Goal: Find specific page/section: Find specific page/section

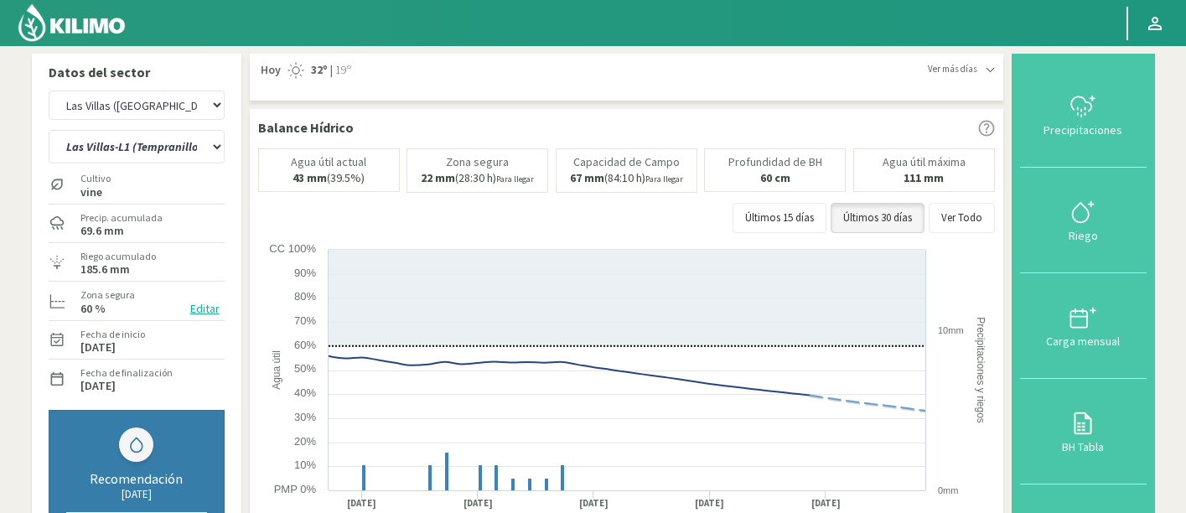
select select "193: Object"
select select "1: Object"
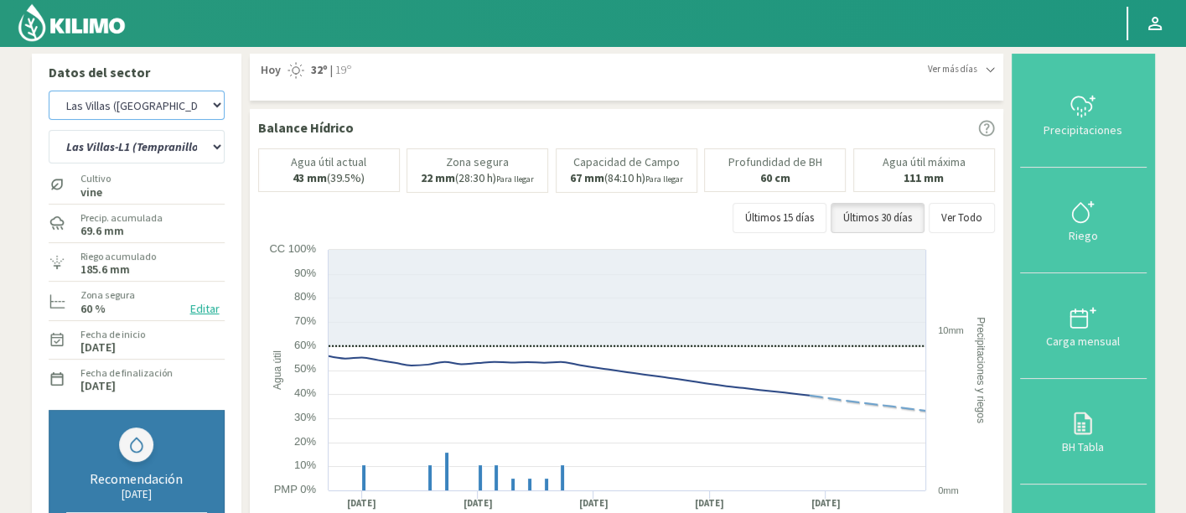
click at [155, 101] on select "Agr. Cardonal Agr. El Carmelo Agr. Huertos de Chocalan Agrícola Bakia Agrícola …" at bounding box center [137, 105] width 176 height 29
click at [154, 96] on select "Agr. Cardonal Agr. El Carmelo Agr. Huertos de Chocalan Agrícola Bakia Agrícola …" at bounding box center [137, 105] width 176 height 29
select select "157: Object"
click at [49, 91] on select "Agr. Cardonal Agr. El Carmelo Agr. Huertos de Chocalan Agrícola Bakia Agrícola …" at bounding box center [137, 105] width 176 height 29
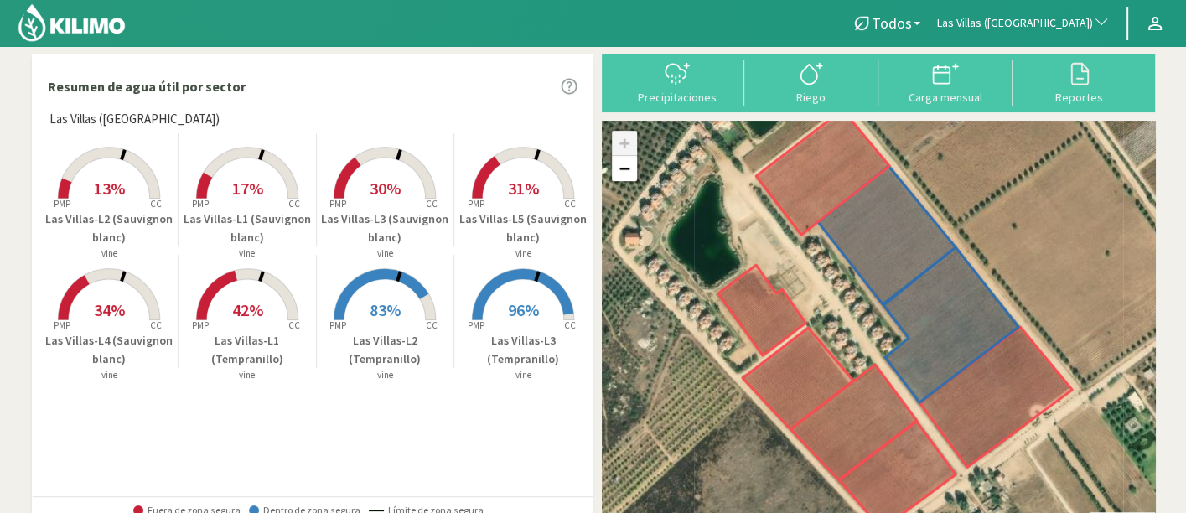
click at [1061, 23] on span "Las Villas ([GEOGRAPHIC_DATA])" at bounding box center [1015, 23] width 156 height 17
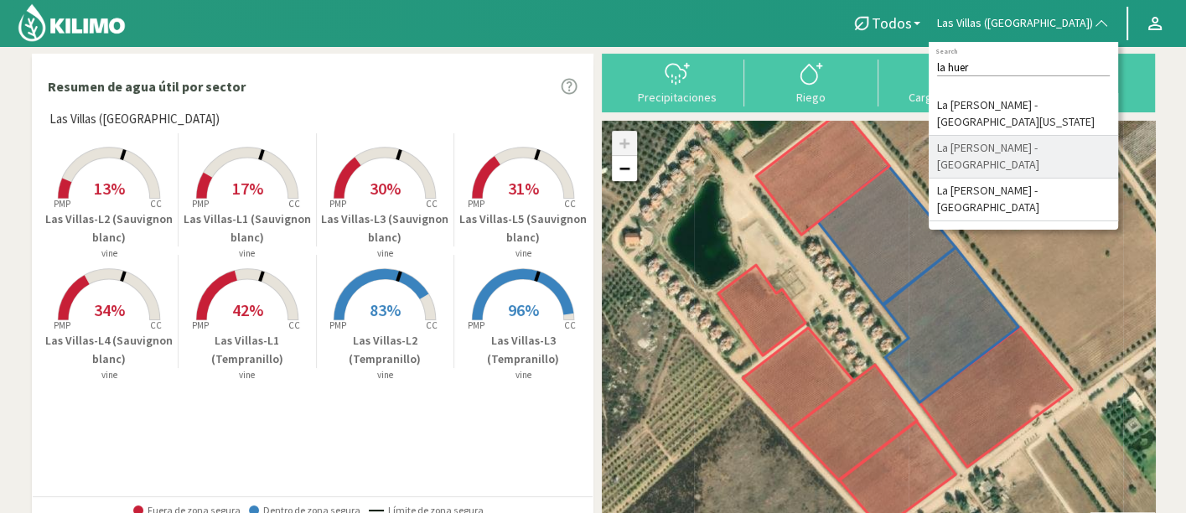
type input "la huer"
click at [1047, 136] on li "La [PERSON_NAME] - [GEOGRAPHIC_DATA]" at bounding box center [1023, 157] width 189 height 43
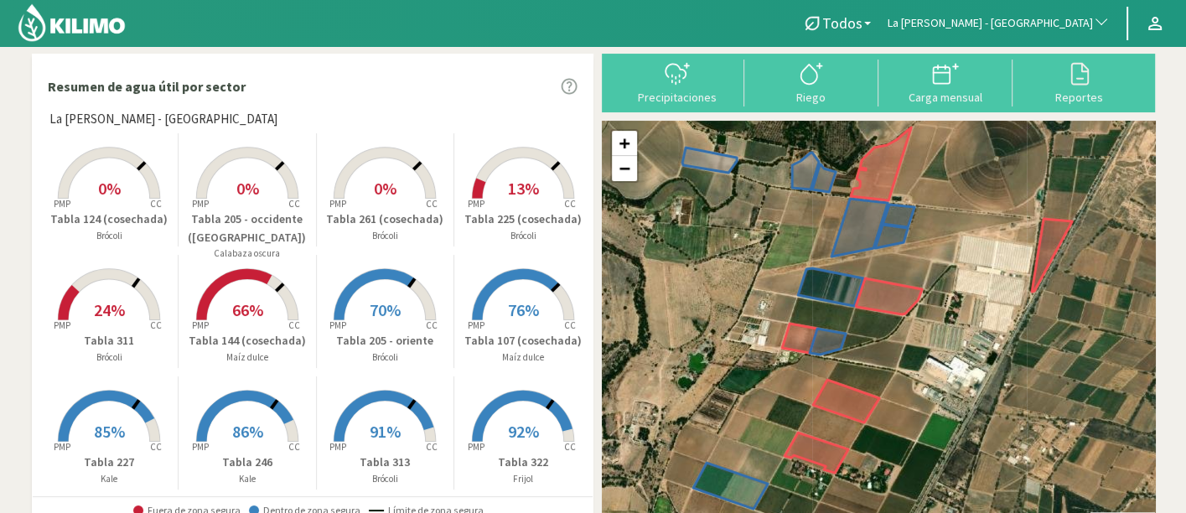
click at [339, 177] on icon at bounding box center [386, 173] width 102 height 51
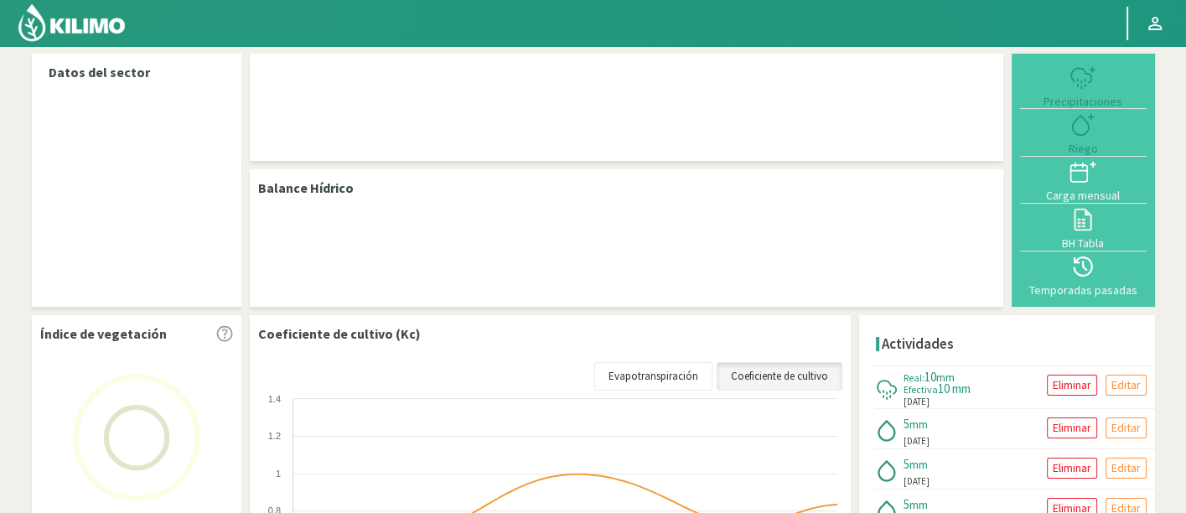
click at [102, 34] on img at bounding box center [72, 23] width 110 height 40
